Goal: Task Accomplishment & Management: Manage account settings

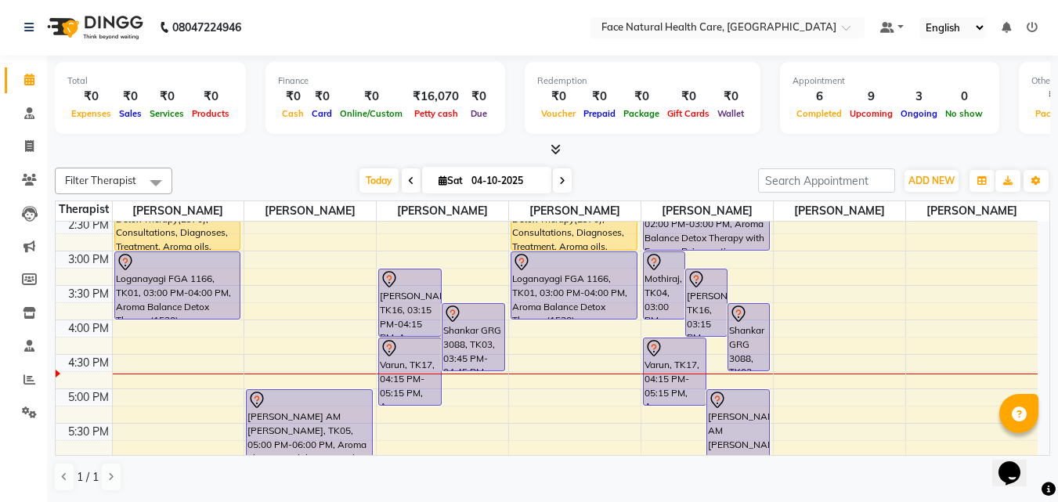
scroll to position [455, 0]
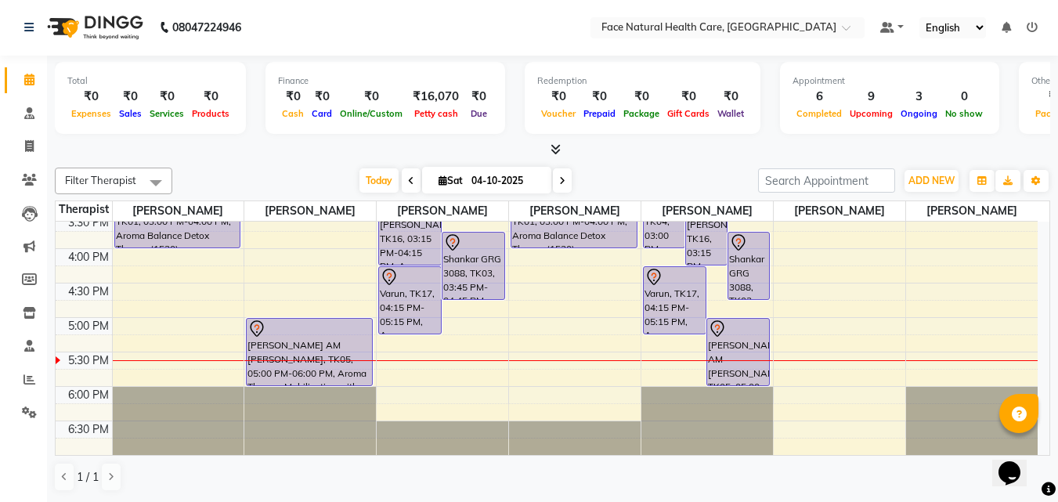
click at [660, 287] on div "Varun, TK17, 04:15 PM-05:15 PM, Aroma Therapy Mobilization with Steam(1260)" at bounding box center [675, 300] width 62 height 67
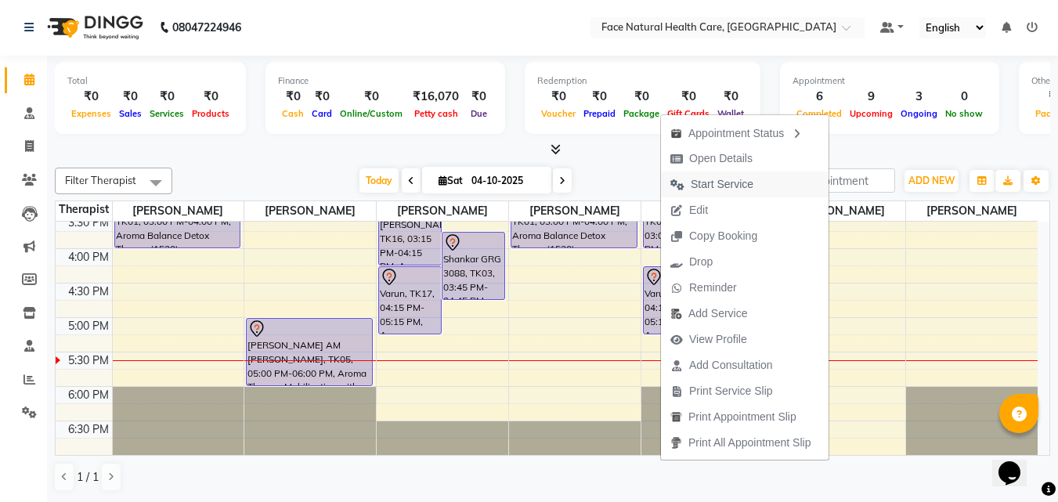
click at [735, 181] on span "Start Service" at bounding box center [722, 184] width 63 height 16
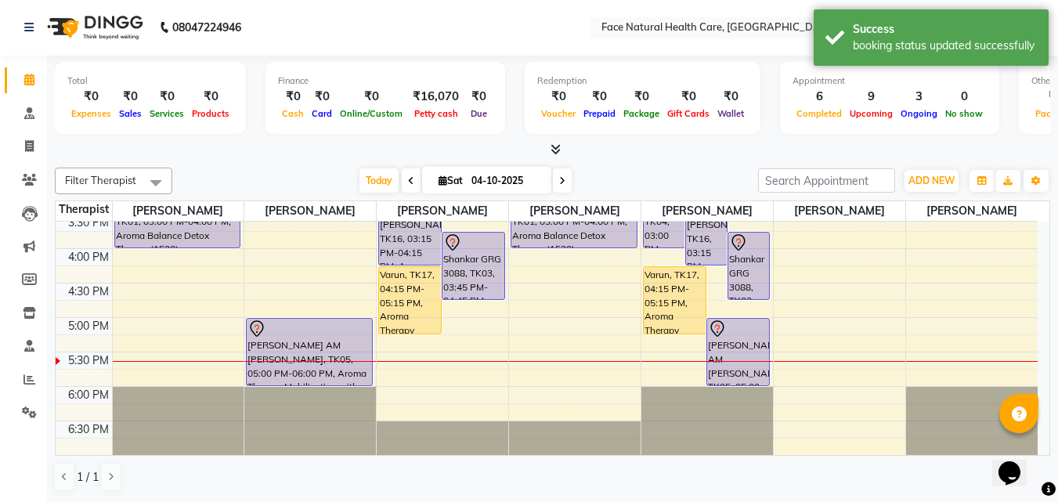
click at [695, 240] on div "[PERSON_NAME], TK16, 03:15 PM-04:15 PM, Aroma Therapy Mobilization with Steam(1…" at bounding box center [706, 231] width 41 height 67
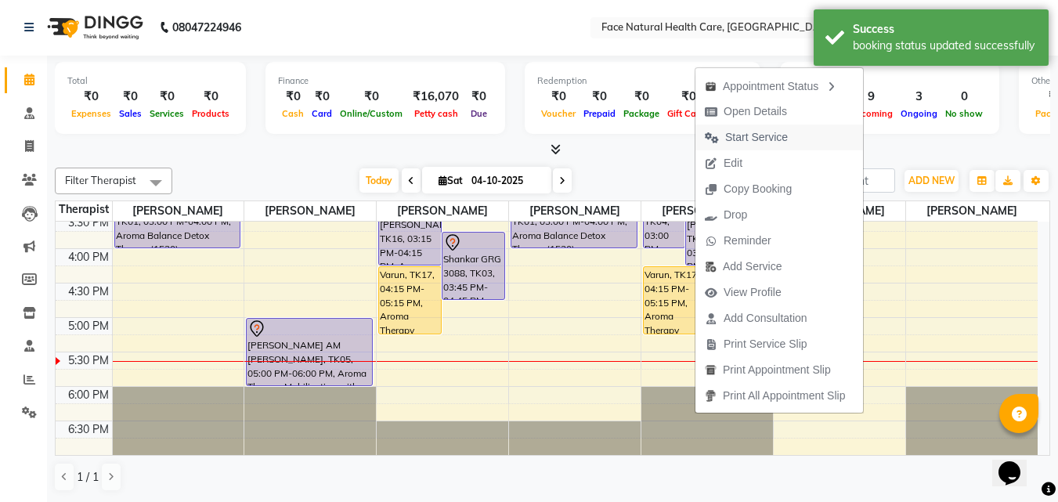
click at [745, 139] on span "Start Service" at bounding box center [756, 137] width 63 height 16
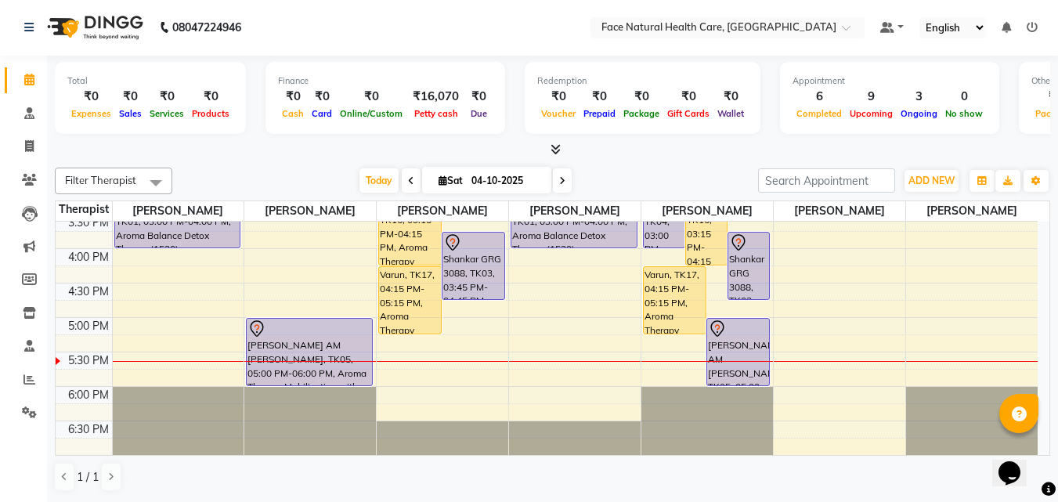
click at [713, 233] on div "[PERSON_NAME], TK16, 03:15 PM-04:15 PM, Aroma Therapy Mobilization with Steam(1…" at bounding box center [706, 231] width 41 height 67
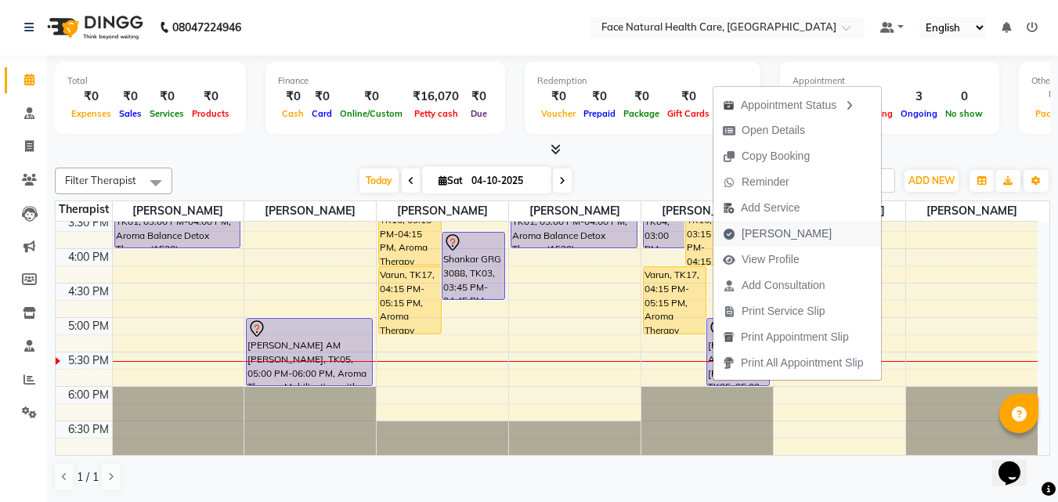
click at [776, 237] on span "[PERSON_NAME]" at bounding box center [787, 234] width 90 height 16
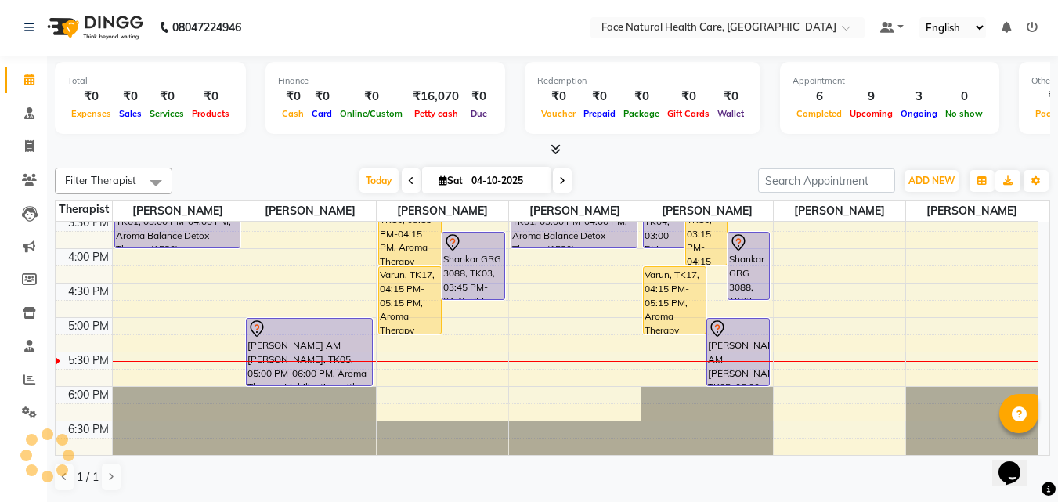
select select "service"
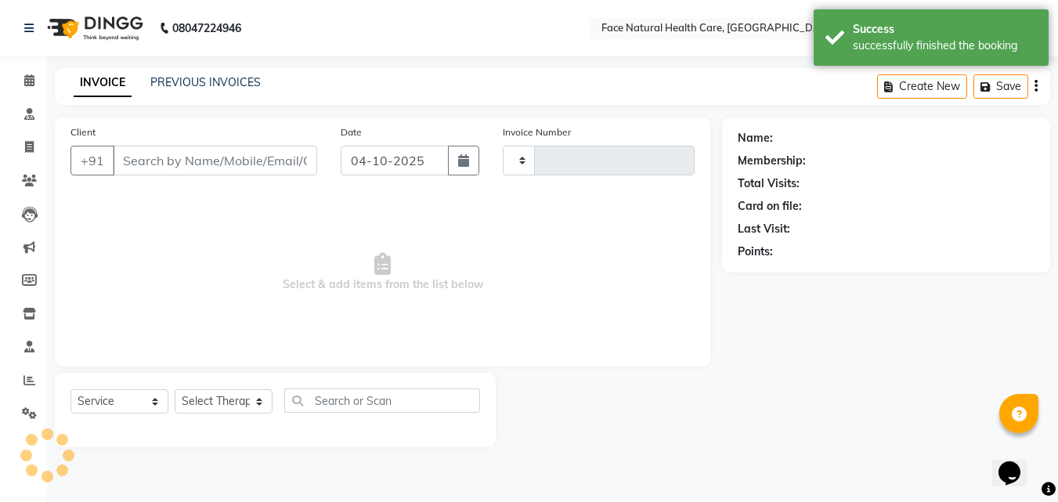
type input "1593"
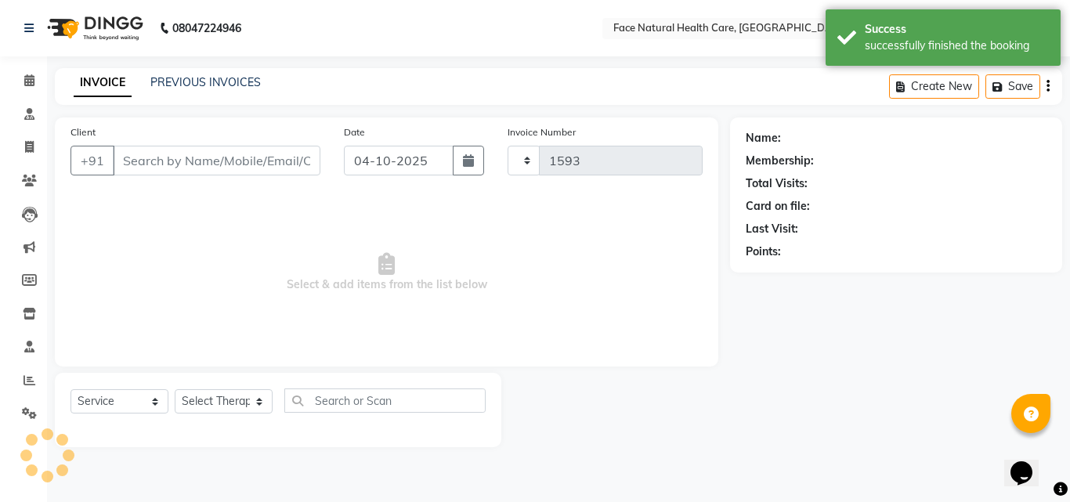
select select "5675"
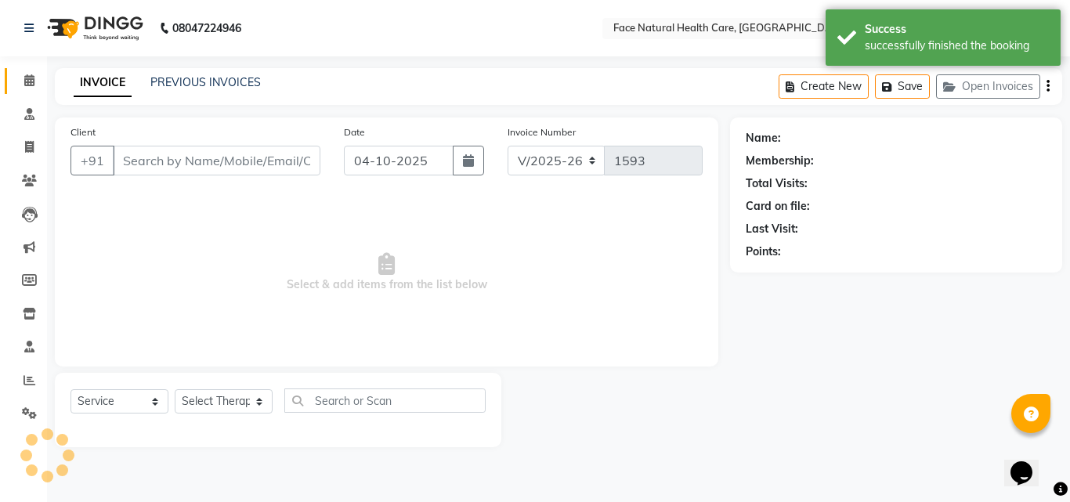
type input "7029777760"
select select "38864"
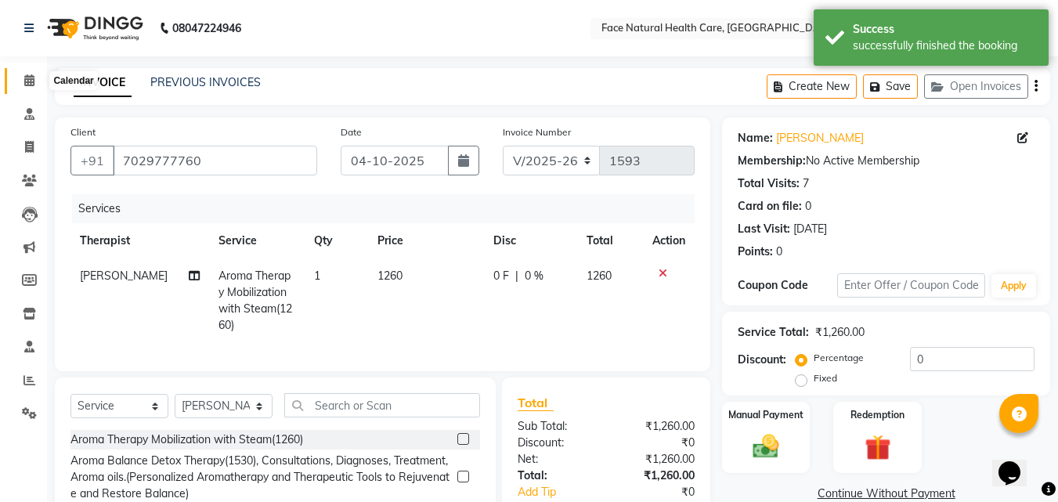
click at [34, 85] on icon at bounding box center [29, 80] width 10 height 12
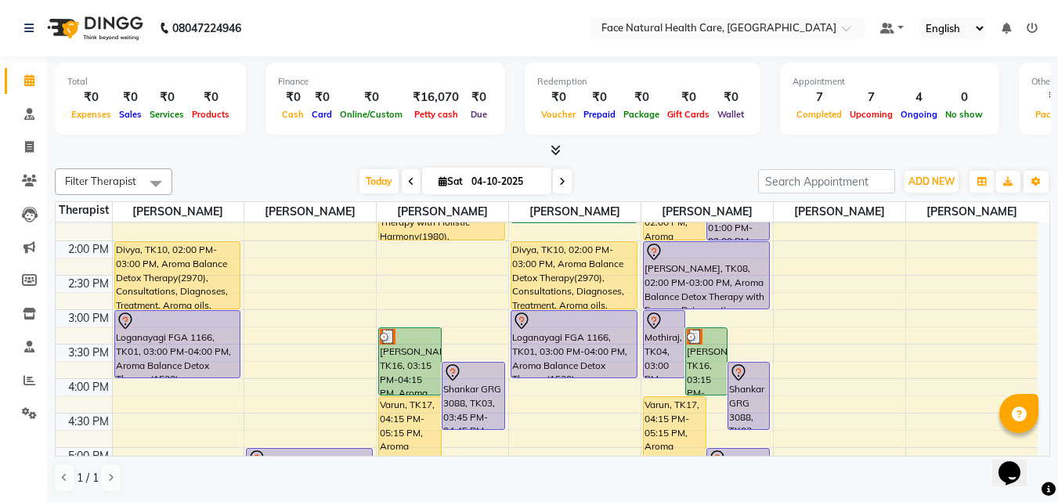
scroll to position [329, 0]
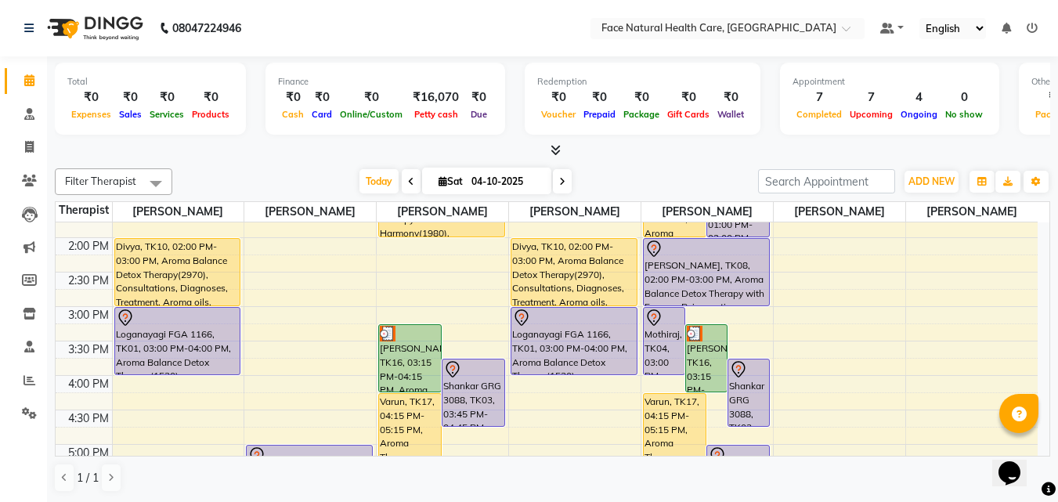
click at [689, 406] on div "Varun, TK17, 04:15 PM-05:15 PM, Aroma Therapy Mobilization with Steam(1260)" at bounding box center [675, 427] width 62 height 67
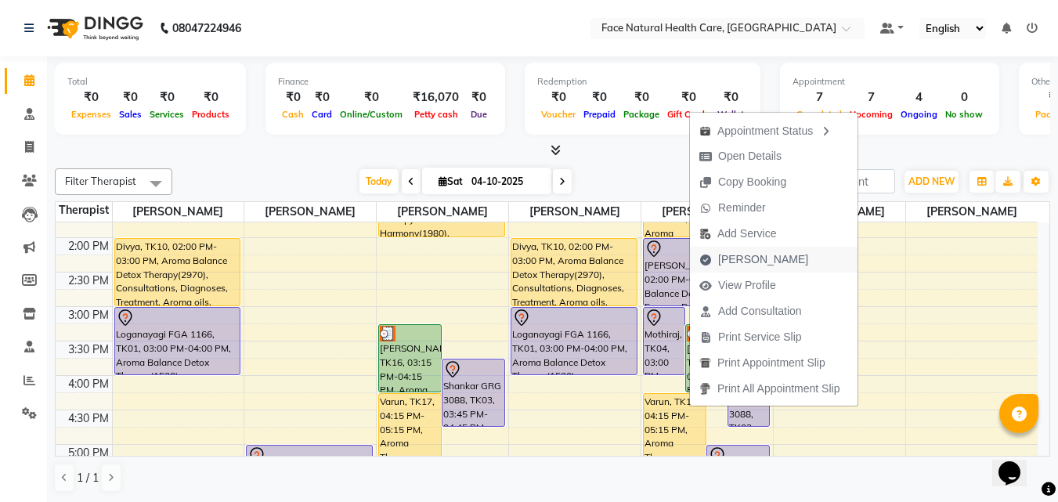
click at [742, 259] on span "[PERSON_NAME]" at bounding box center [763, 259] width 90 height 16
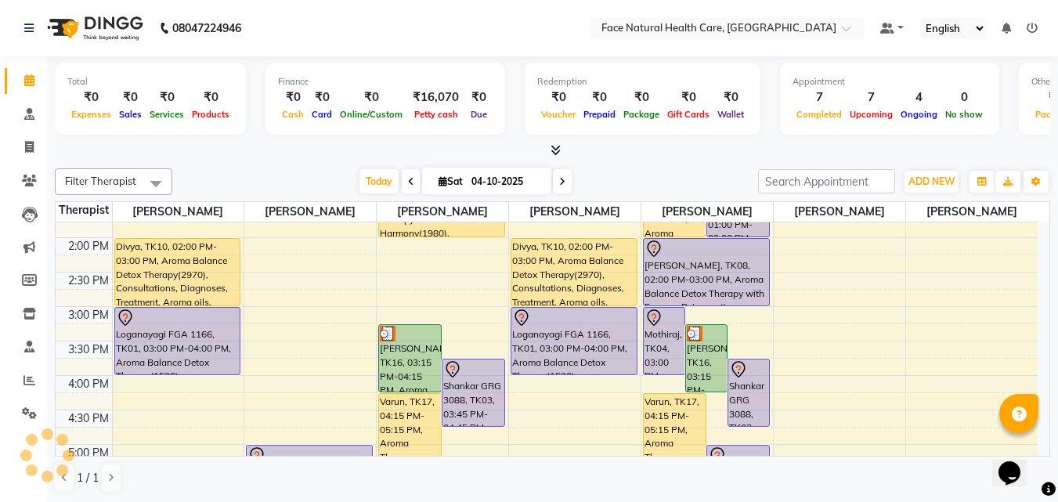
select select "5675"
select select "service"
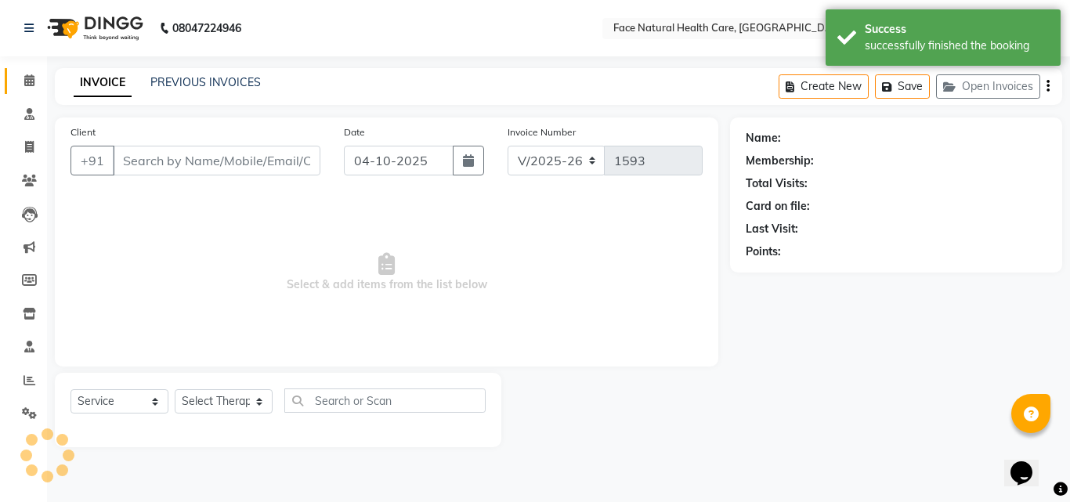
type input "7092777760"
select select "38864"
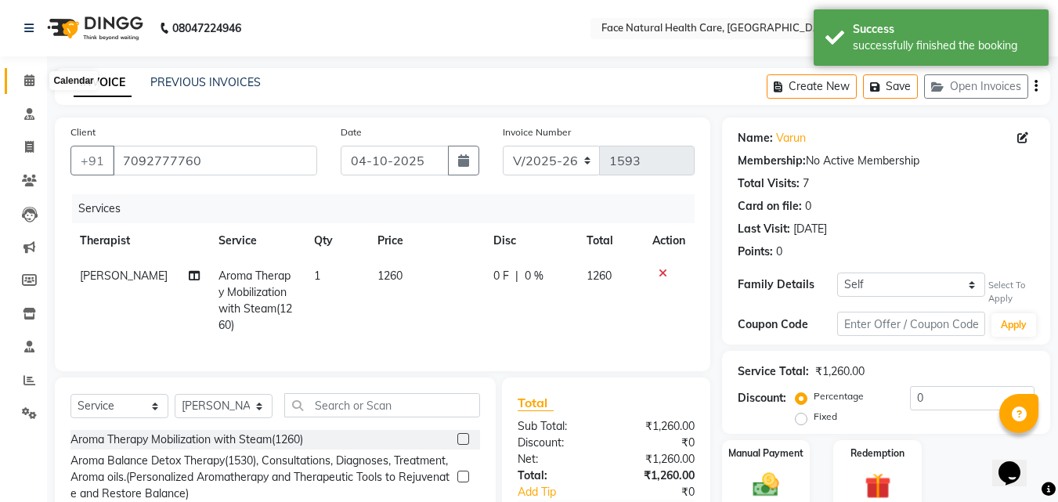
click at [28, 80] on icon at bounding box center [29, 80] width 10 height 12
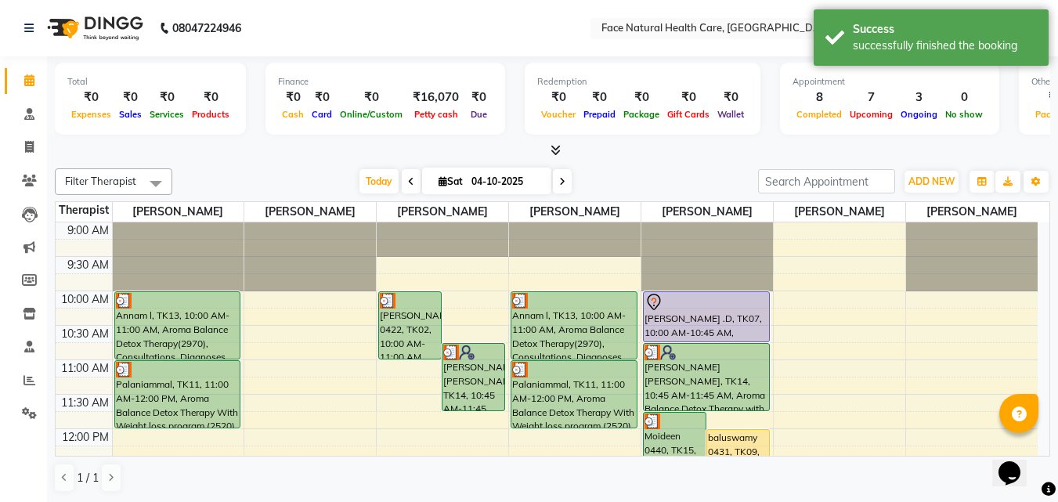
click at [731, 442] on div "baluswamy 0431, TK09, 12:00 PM-01:00 PM, Aroma Balance Detox Therapy(1530), Con…" at bounding box center [738, 463] width 62 height 67
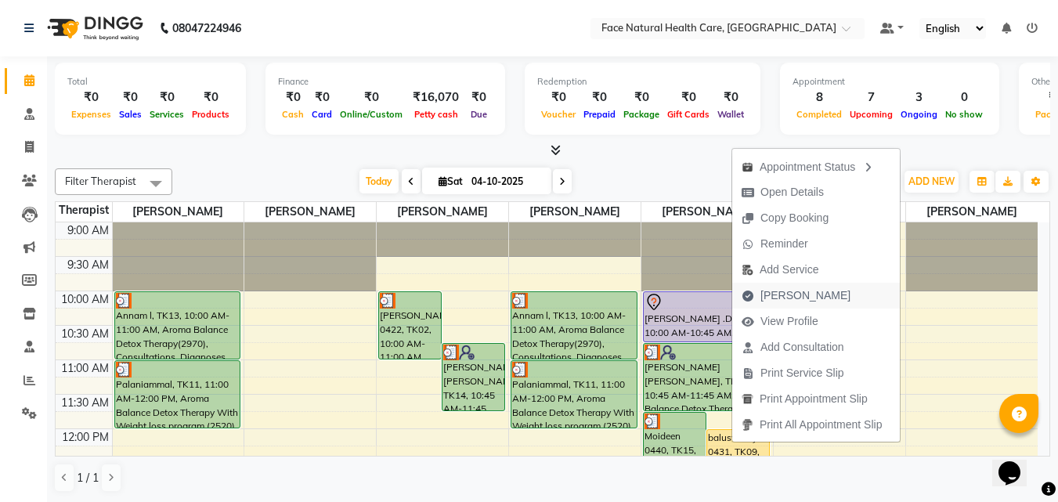
click at [778, 291] on span "[PERSON_NAME]" at bounding box center [805, 295] width 90 height 16
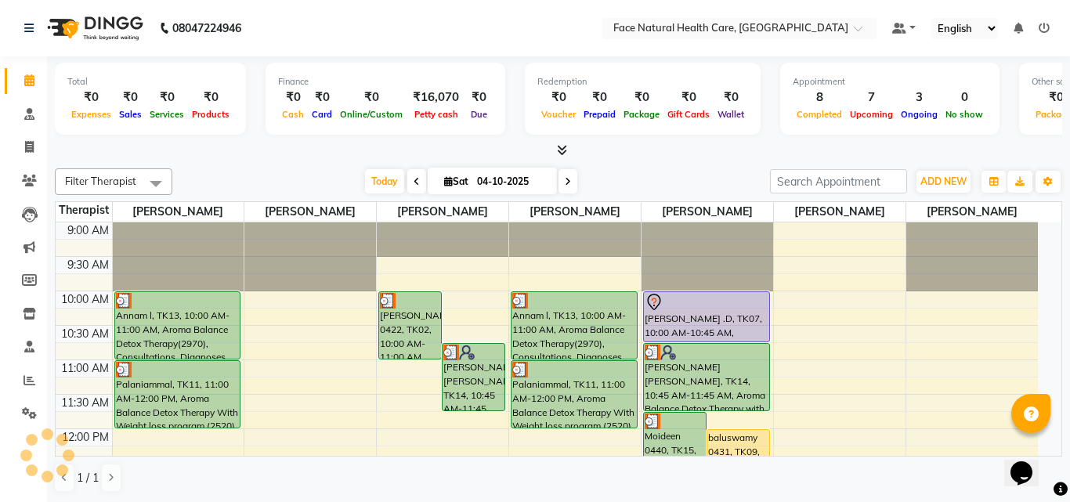
select select "5675"
select select "service"
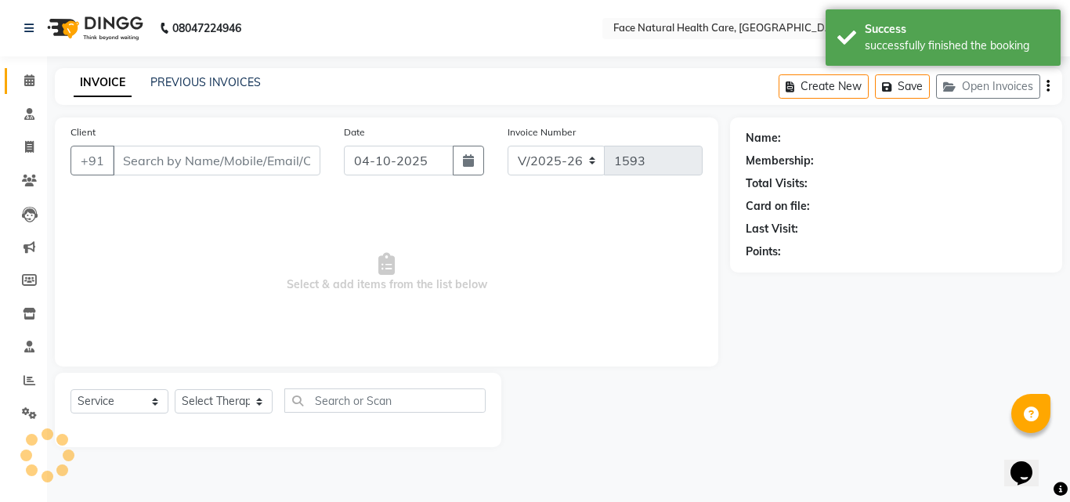
type input "9095790999"
select select "50221"
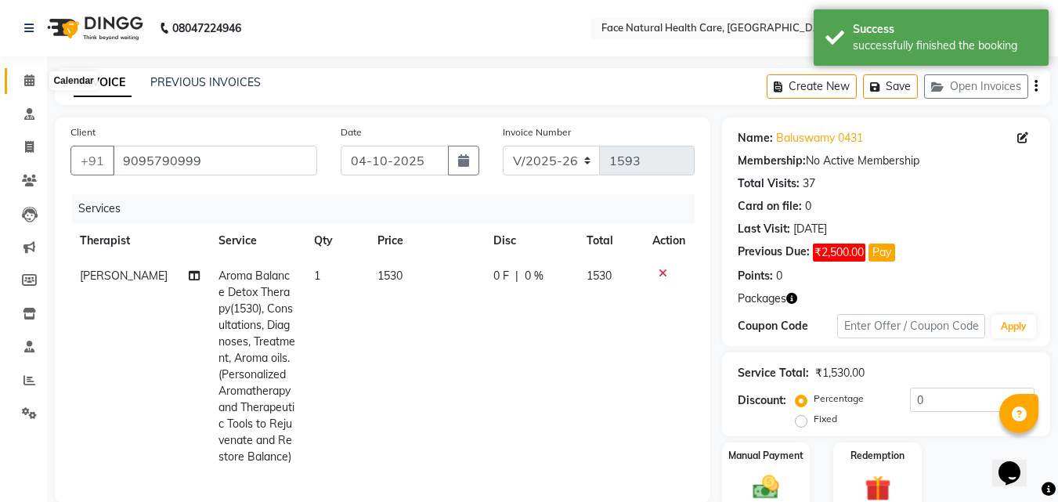
click at [27, 80] on icon at bounding box center [29, 80] width 10 height 12
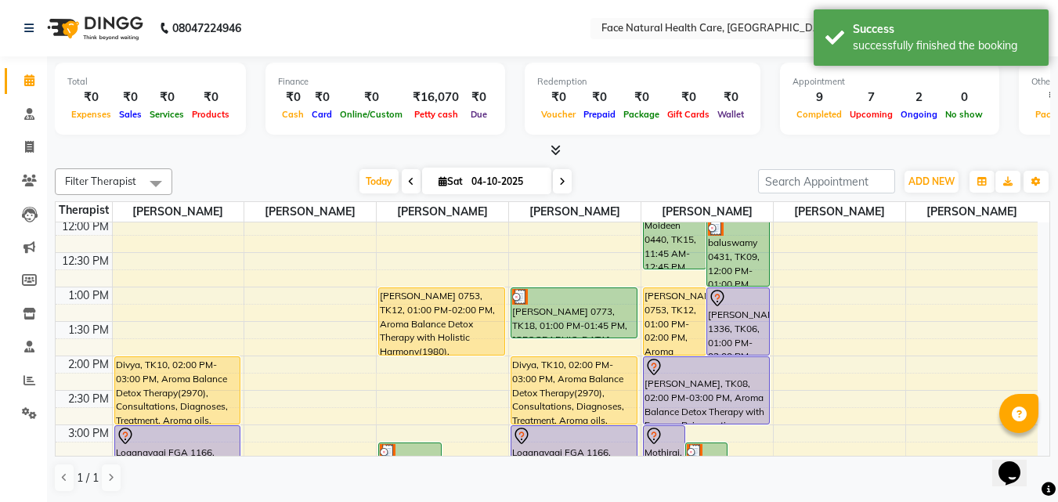
scroll to position [237, 0]
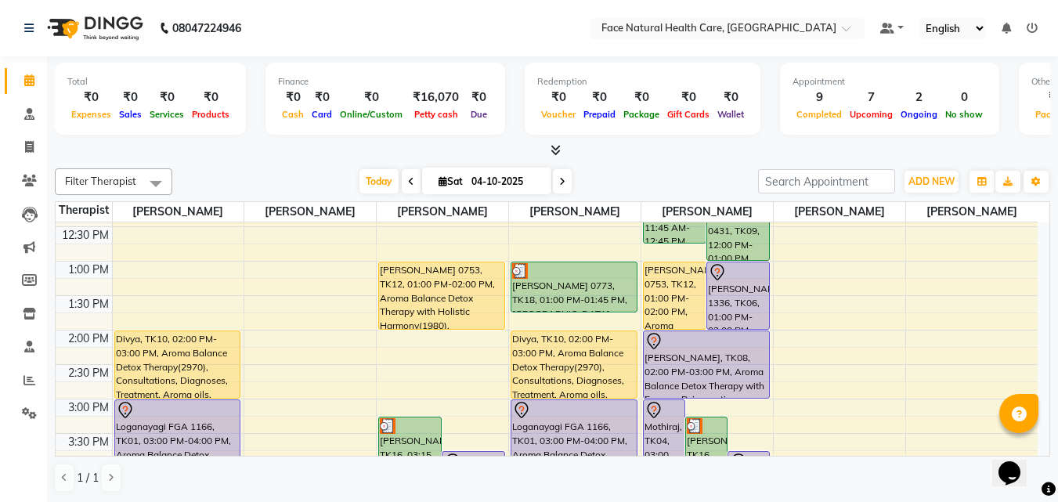
click at [688, 280] on div "[PERSON_NAME] 0753, TK12, 01:00 PM-02:00 PM, Aroma Balance Detox Therapy with H…" at bounding box center [675, 295] width 62 height 67
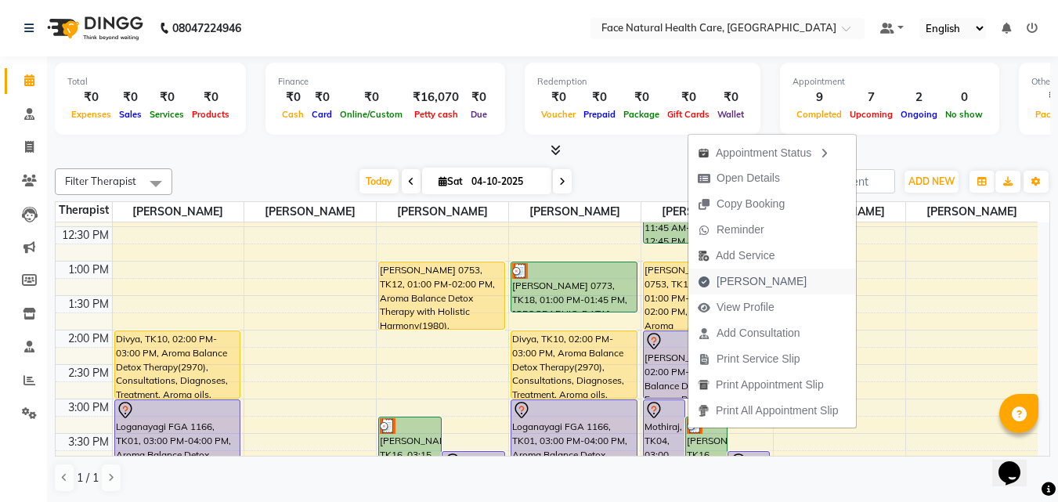
click at [732, 285] on span "[PERSON_NAME]" at bounding box center [762, 281] width 90 height 16
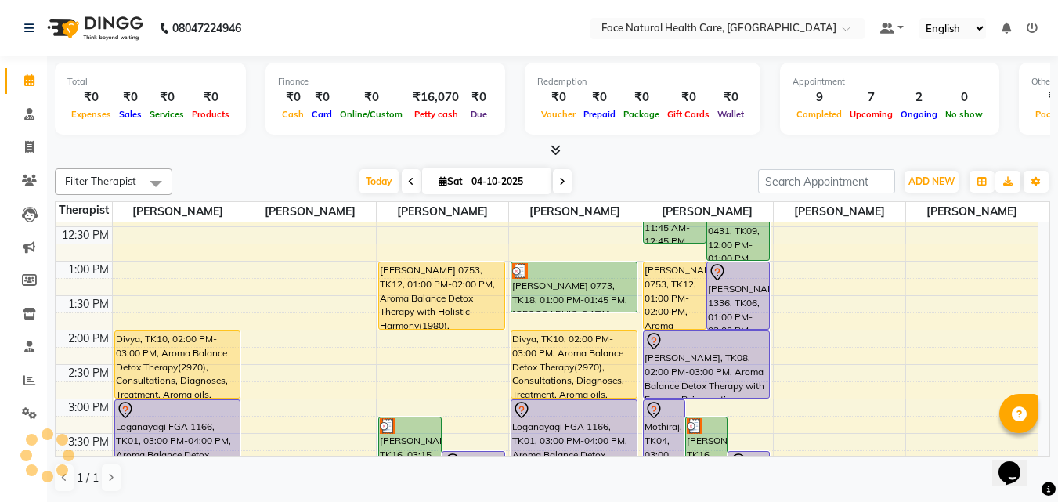
select select "5675"
select select "service"
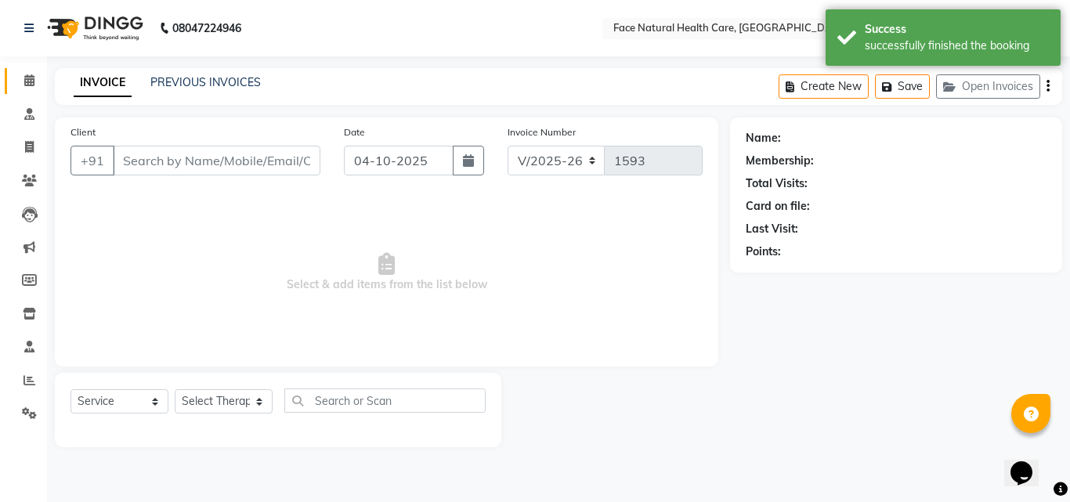
type input "9566697962"
select select "50221"
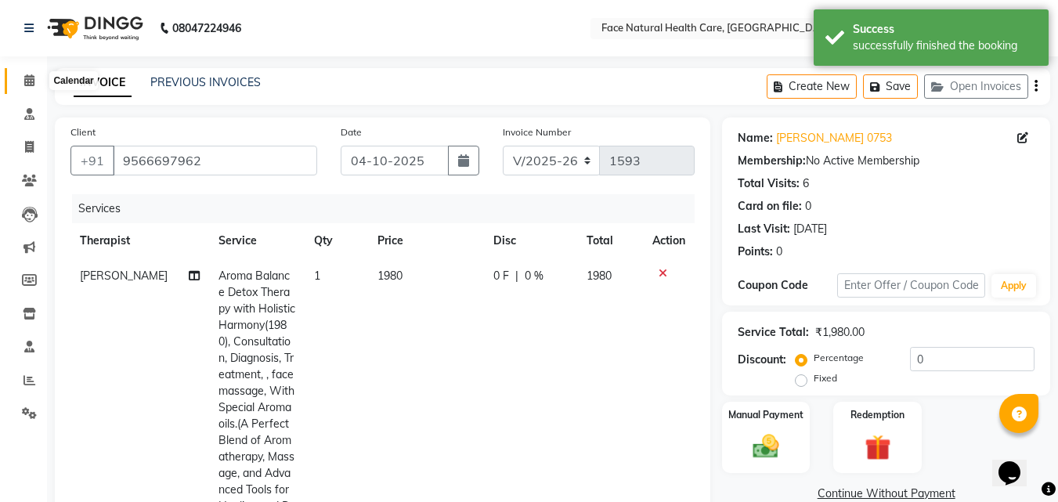
click at [28, 79] on icon at bounding box center [29, 80] width 10 height 12
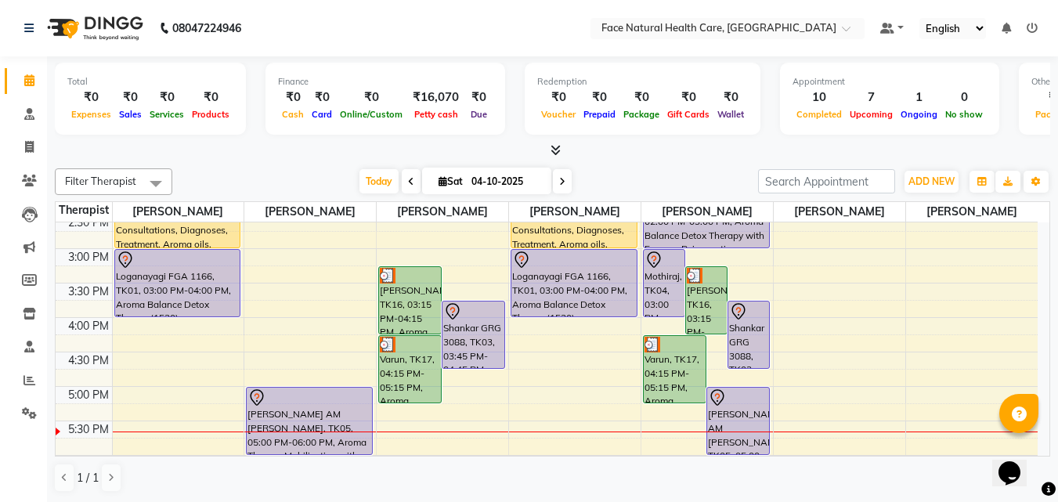
scroll to position [392, 0]
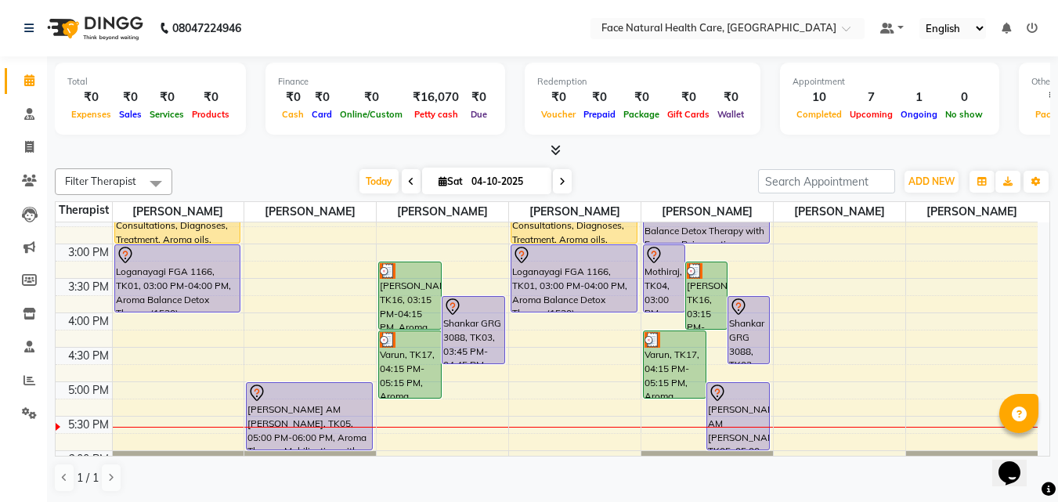
click at [744, 327] on div "Shankar GRG 3088, TK03, 03:45 PM-04:45 PM, Aroma Balance Detox Therapy(1530), C…" at bounding box center [748, 330] width 41 height 67
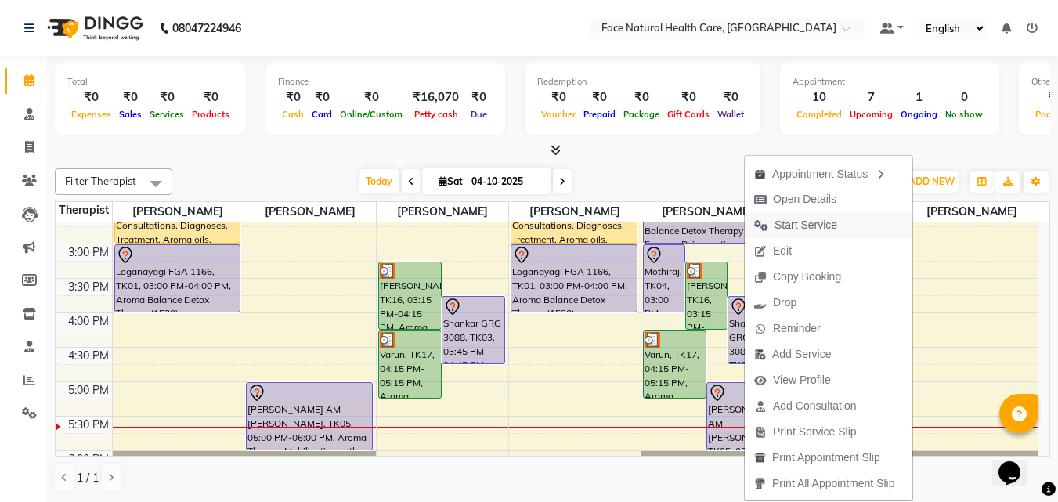
click at [797, 227] on span "Start Service" at bounding box center [806, 225] width 63 height 16
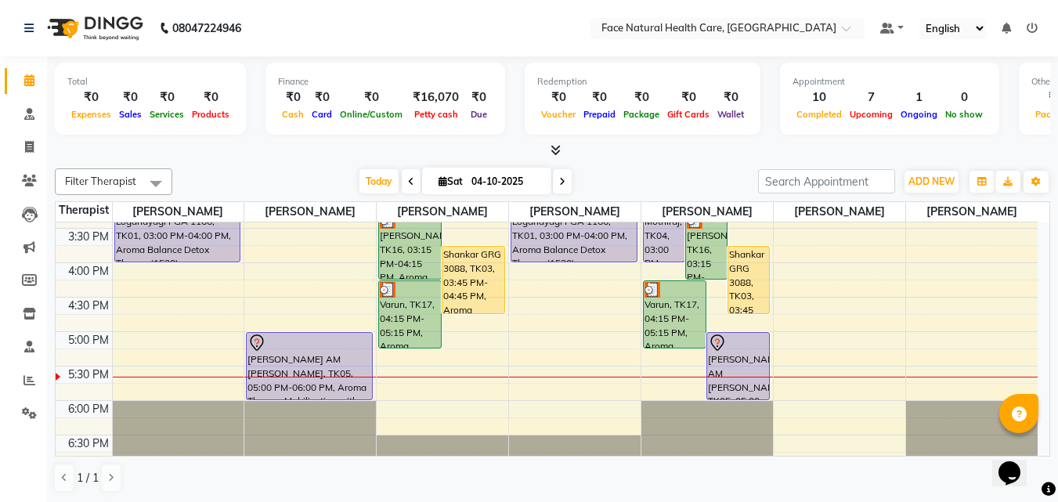
scroll to position [455, 0]
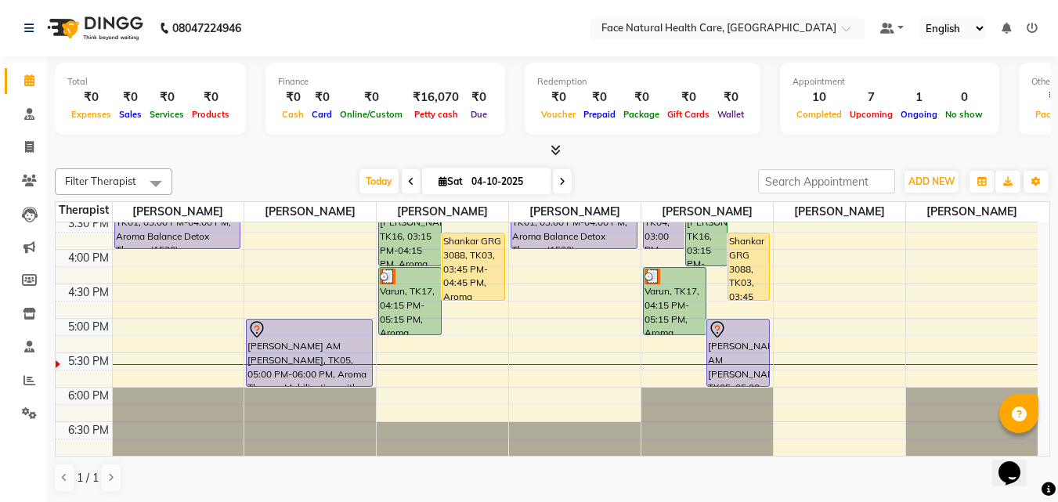
click at [566, 190] on span at bounding box center [562, 181] width 19 height 24
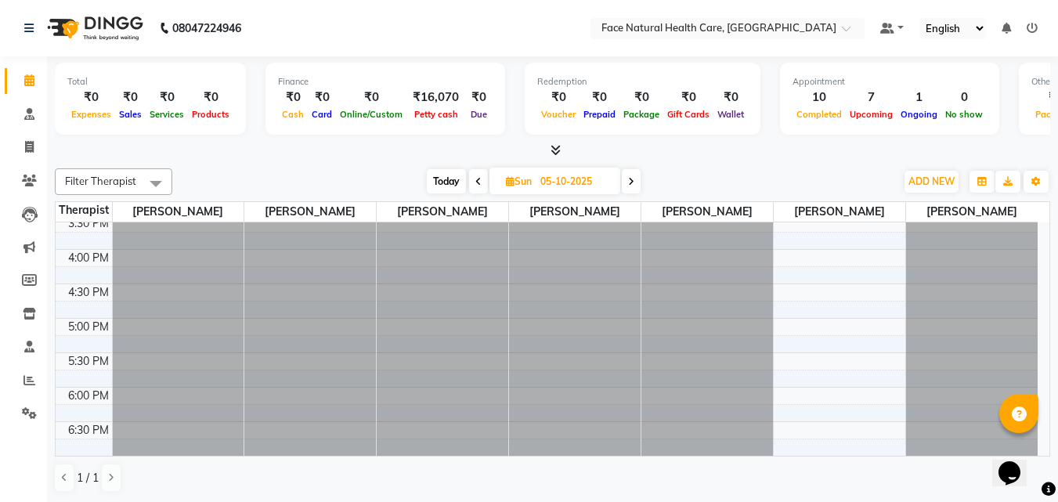
click at [638, 175] on span at bounding box center [631, 181] width 19 height 24
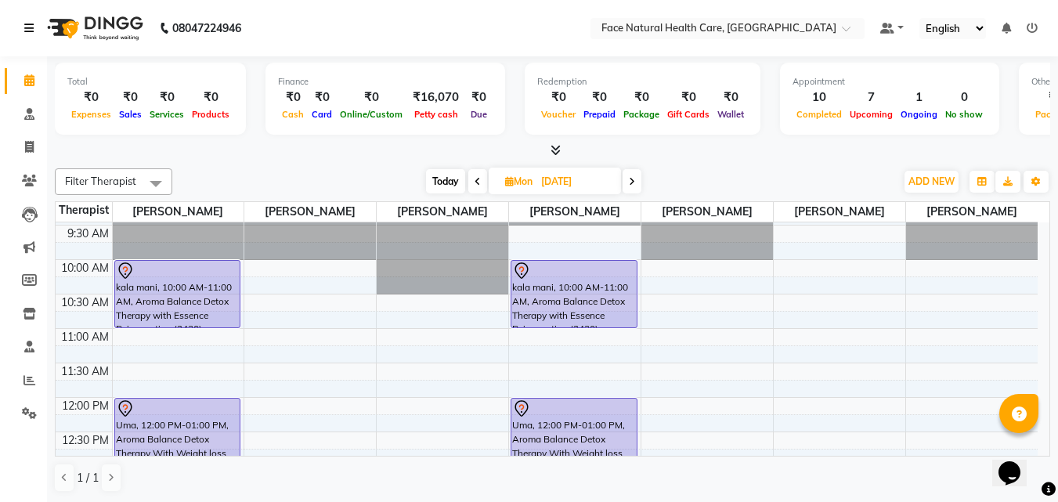
scroll to position [0, 0]
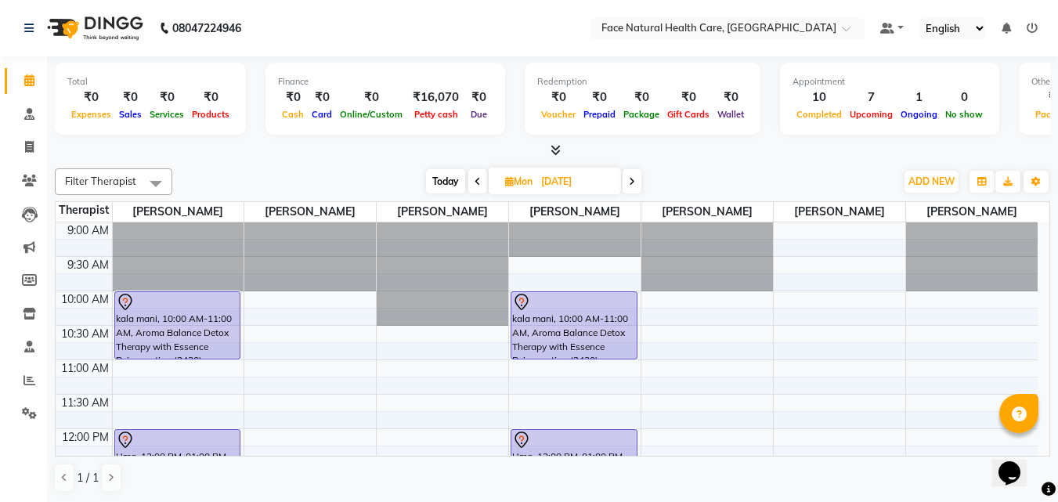
click at [475, 182] on icon at bounding box center [478, 181] width 6 height 9
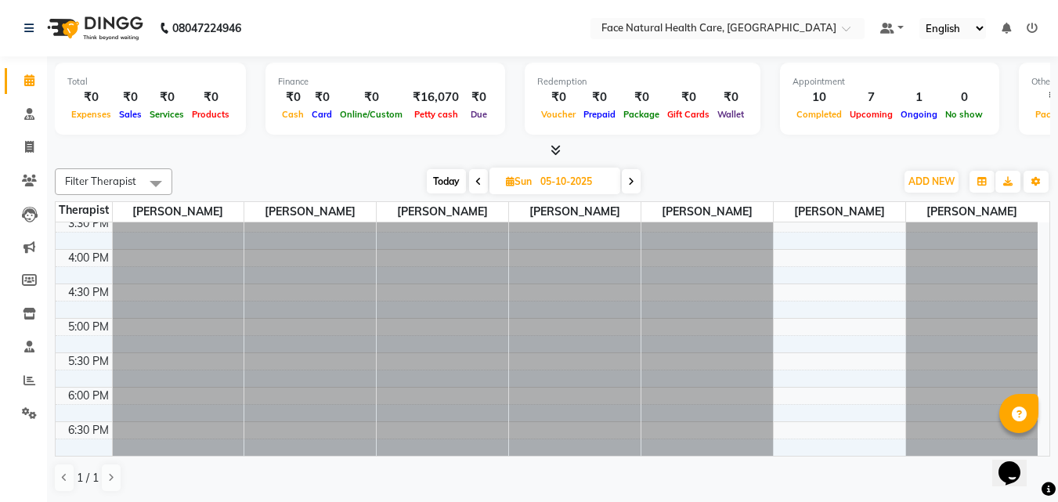
click at [473, 182] on span at bounding box center [478, 181] width 19 height 24
type input "04-10-2025"
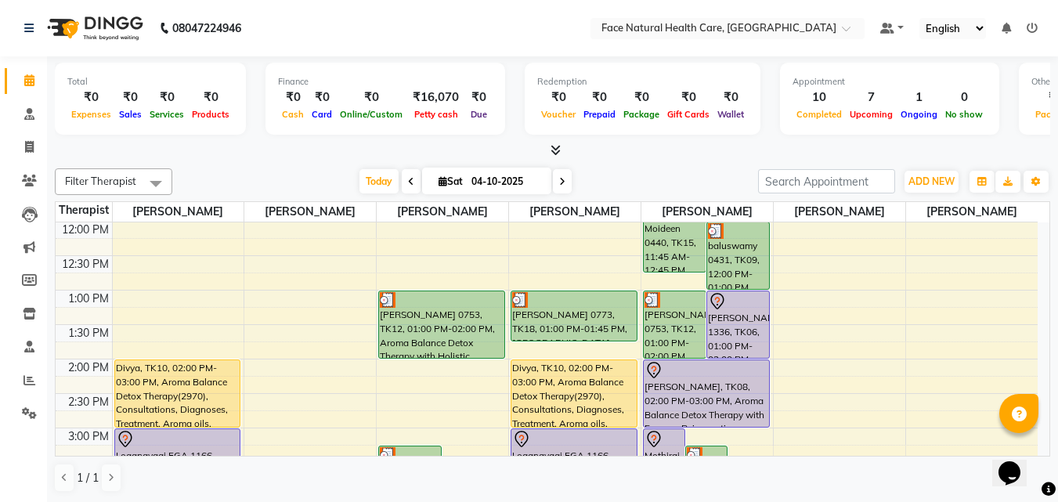
scroll to position [200, 0]
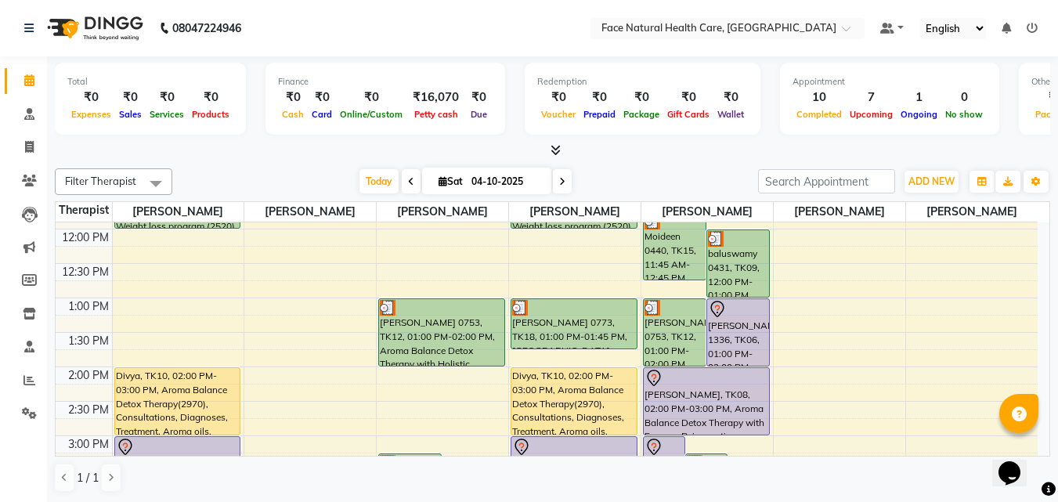
click at [581, 385] on div "Divya, TK10, 02:00 PM-03:00 PM, Aroma Balance Detox Therapy(2970), Consultation…" at bounding box center [573, 401] width 125 height 67
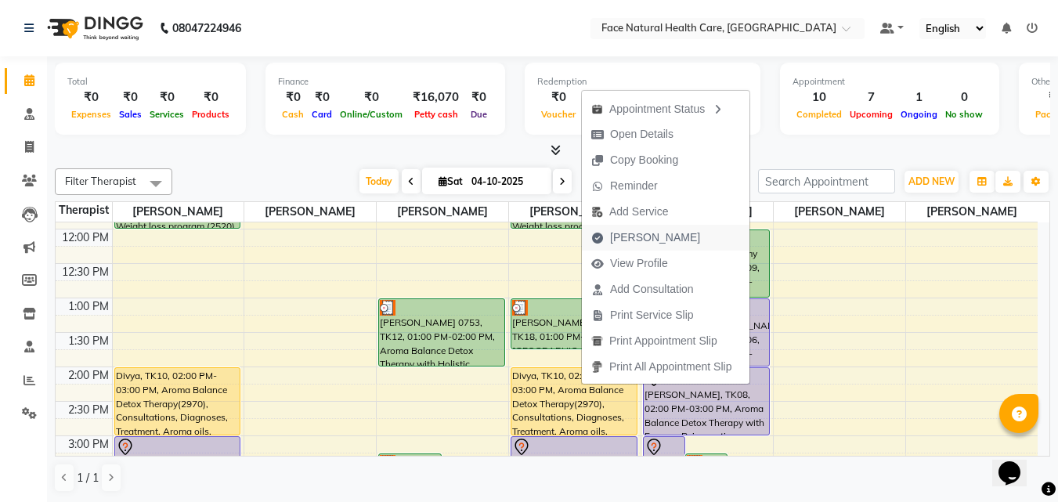
click at [636, 237] on span "[PERSON_NAME]" at bounding box center [655, 237] width 90 height 16
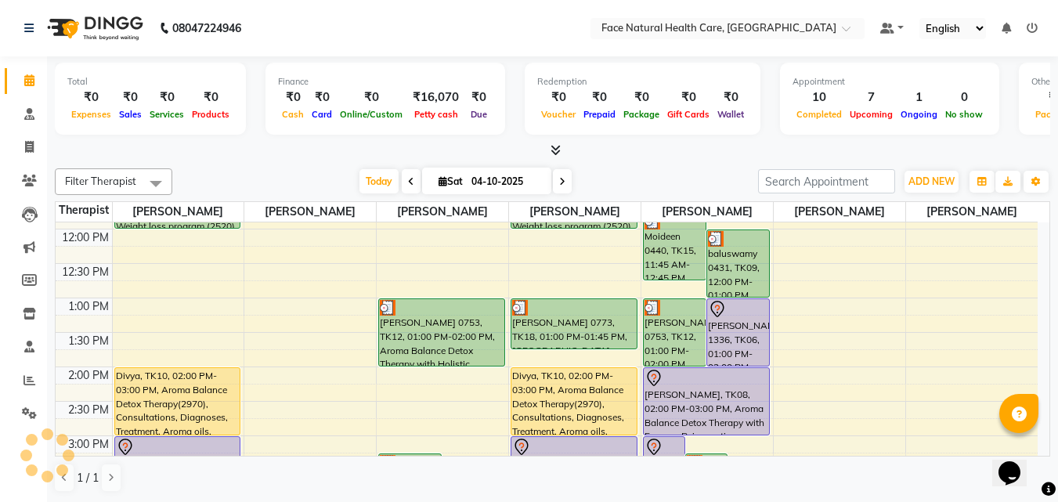
select select "5675"
select select "service"
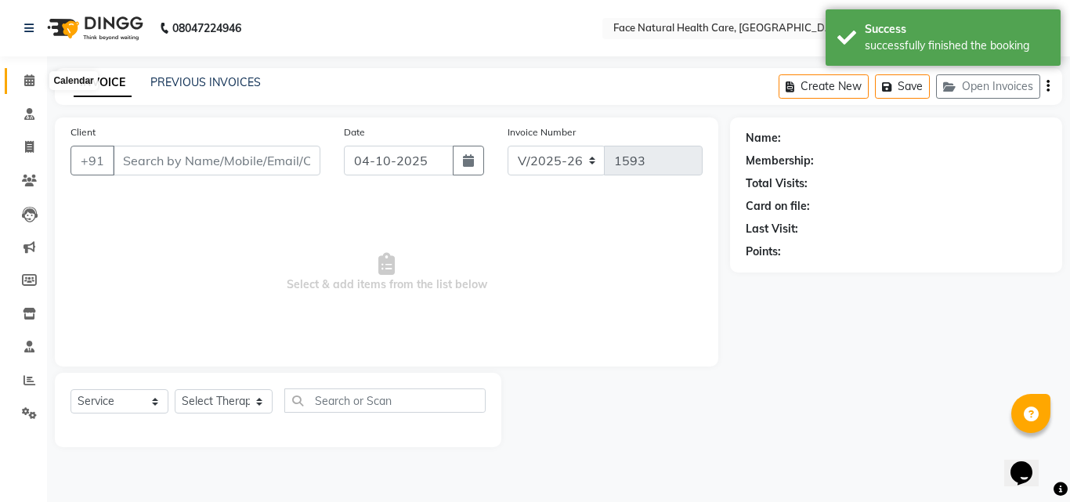
type input "9585549539"
select select "47694"
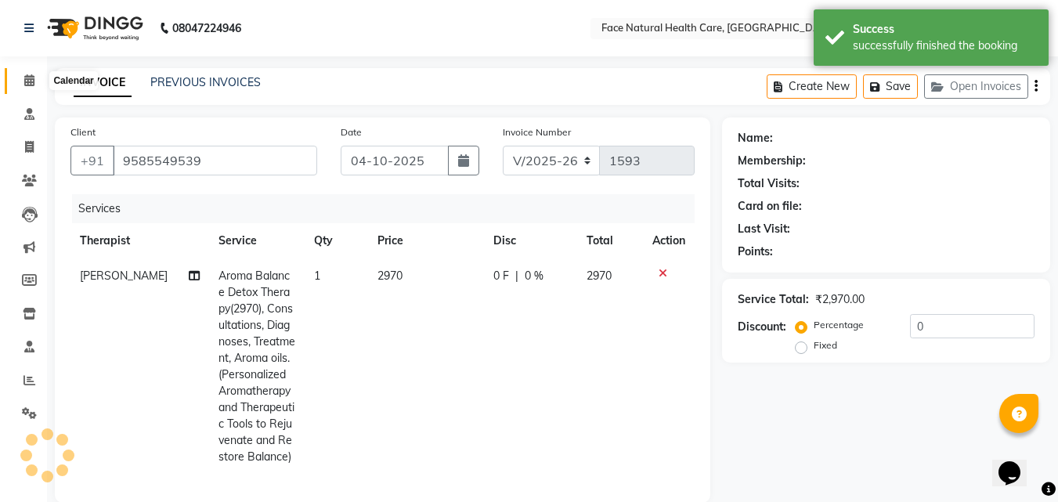
click at [31, 81] on icon at bounding box center [29, 80] width 10 height 12
